Goal: Information Seeking & Learning: Learn about a topic

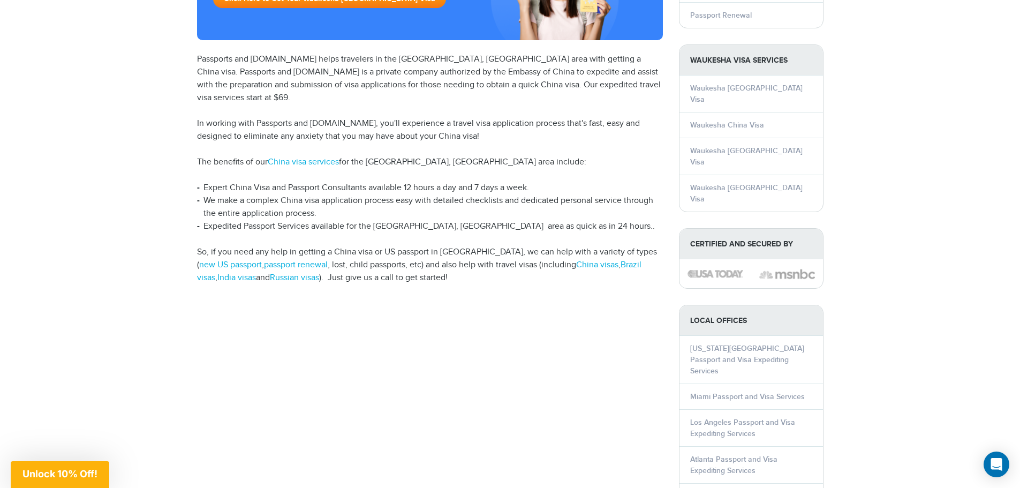
scroll to position [214, 0]
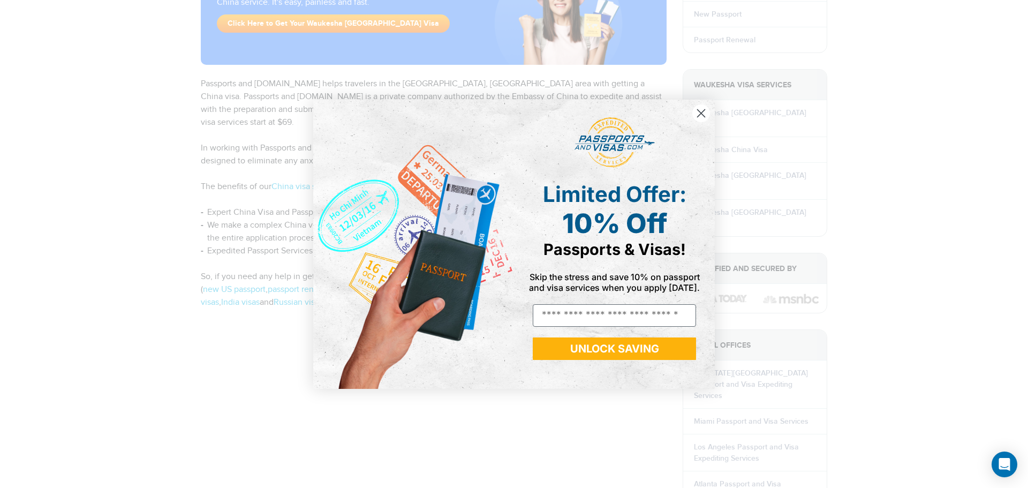
click at [700, 114] on icon "Close dialog" at bounding box center [701, 112] width 7 height 7
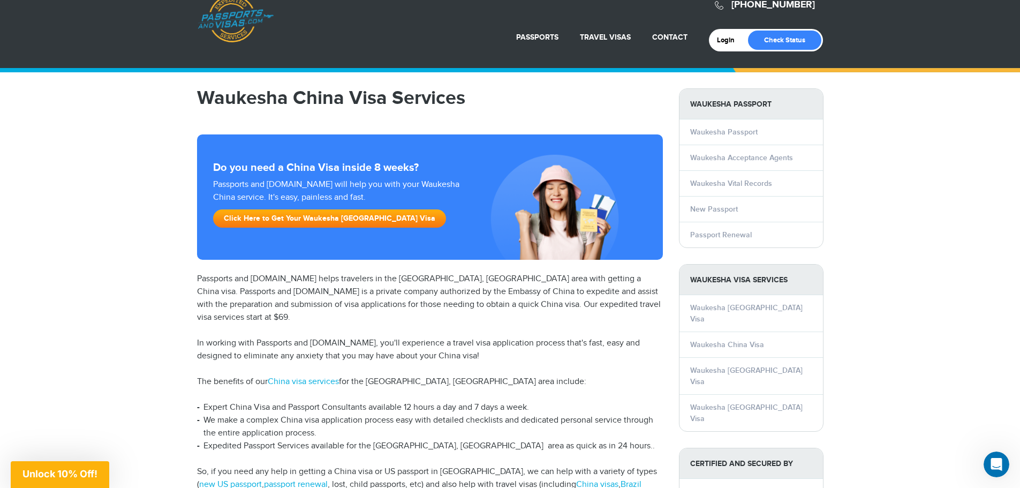
scroll to position [0, 0]
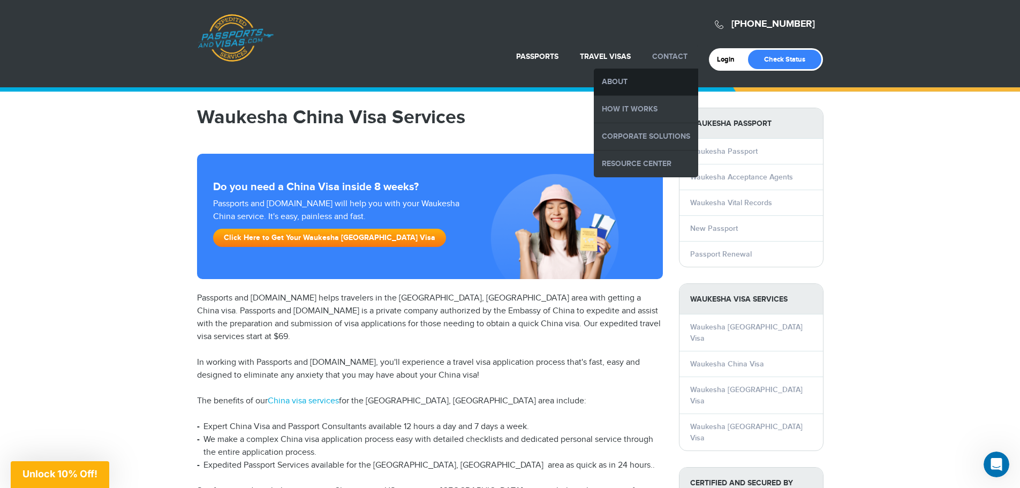
click at [616, 84] on link "About" at bounding box center [646, 82] width 104 height 27
